Goal: Task Accomplishment & Management: Manage account settings

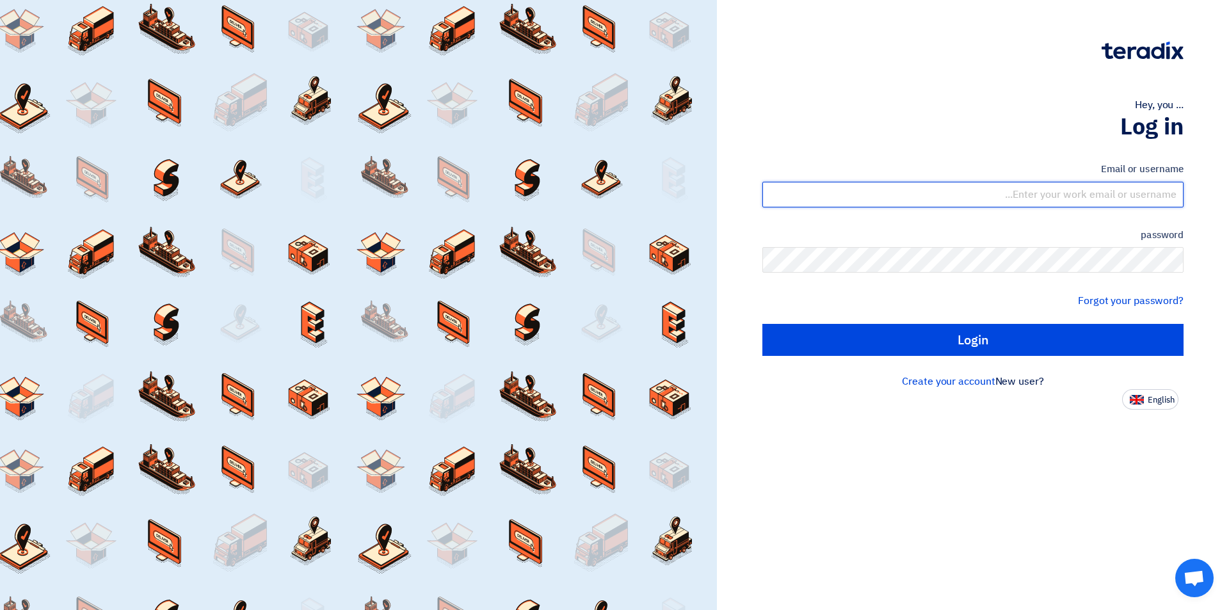
type input "[EMAIL_ADDRESS][DOMAIN_NAME]"
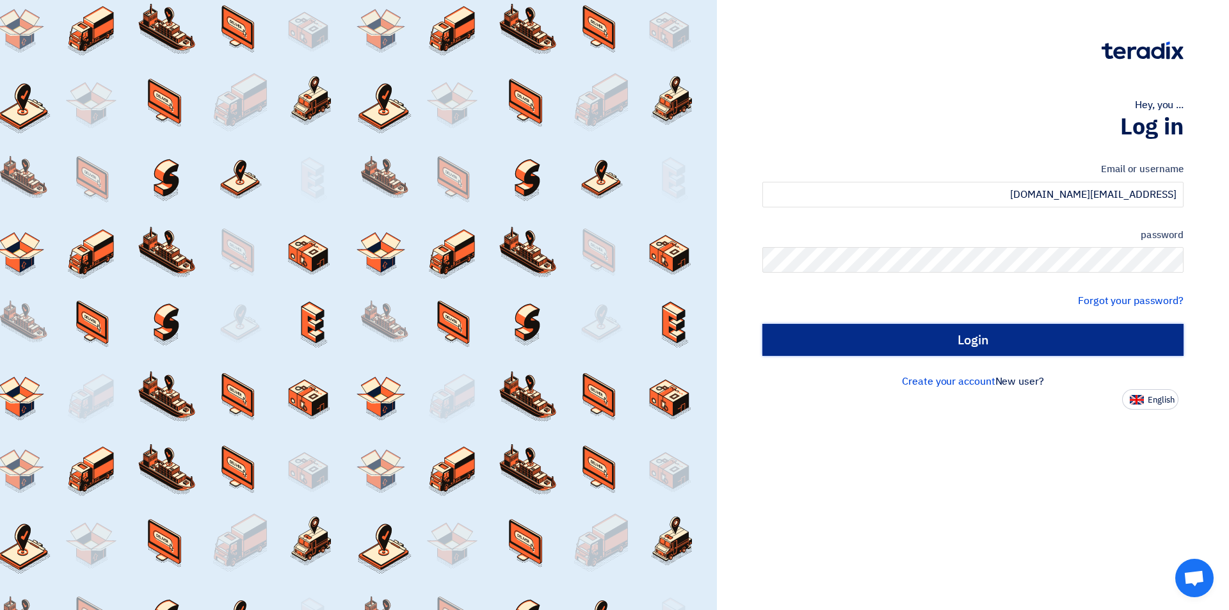
click at [875, 341] on input "Login" at bounding box center [972, 340] width 421 height 32
type input "Sign in"
